Goal: Check status: Check status

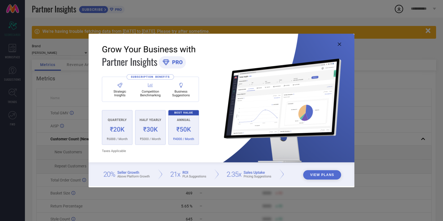
click at [339, 45] on icon at bounding box center [338, 44] width 3 height 3
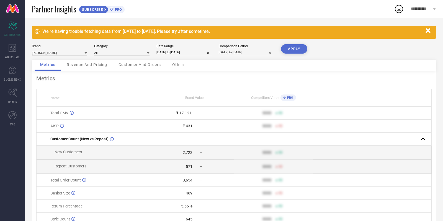
click at [179, 48] on div "Date Range 01-09-2025 to 10-09-2025" at bounding box center [183, 49] width 55 height 11
click at [179, 52] on input "[DATE] to [DATE]" at bounding box center [183, 53] width 55 height 6
select select "8"
select select "2025"
select select "9"
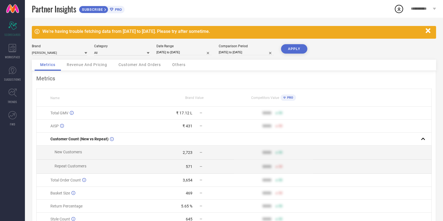
select select "2025"
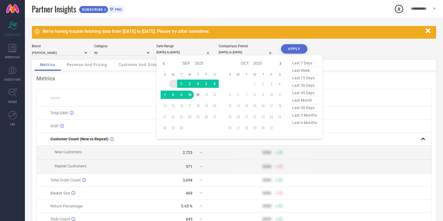
click at [172, 82] on td "1" at bounding box center [173, 84] width 8 height 8
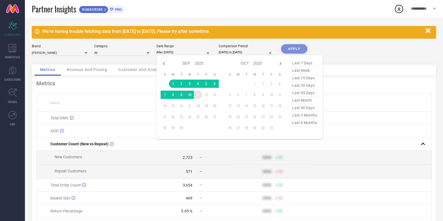
type input "01-09-2025 to 11-09-2025"
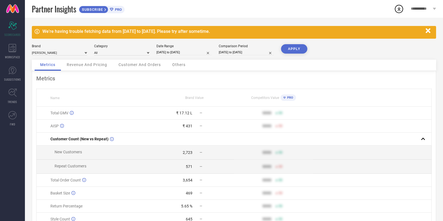
click at [298, 53] on button "APPLY" at bounding box center [294, 48] width 26 height 9
